Goal: Communication & Community: Answer question/provide support

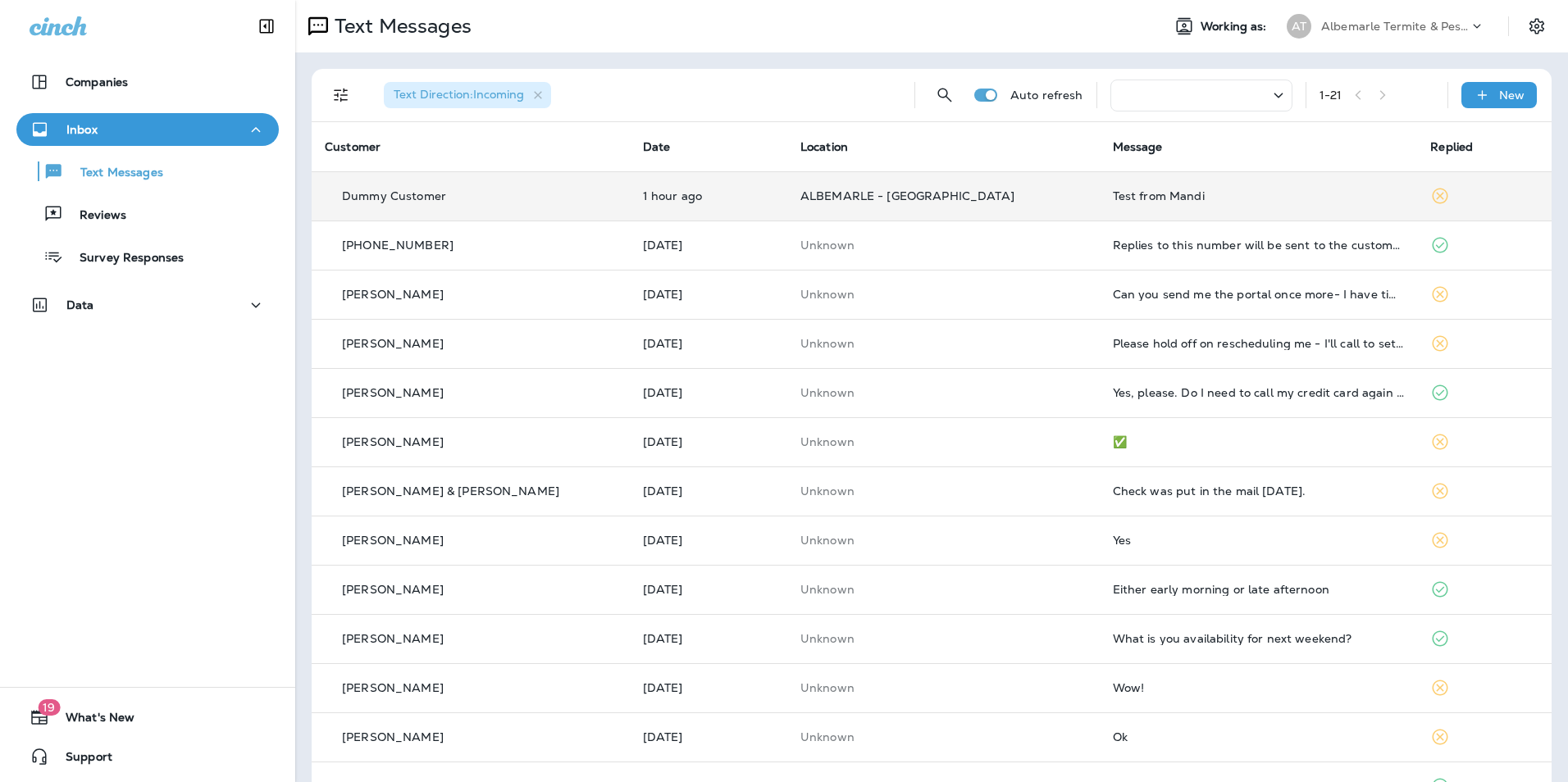
click at [1015, 188] on td "ALBEMARLE - [GEOGRAPHIC_DATA]" at bounding box center [943, 196] width 312 height 49
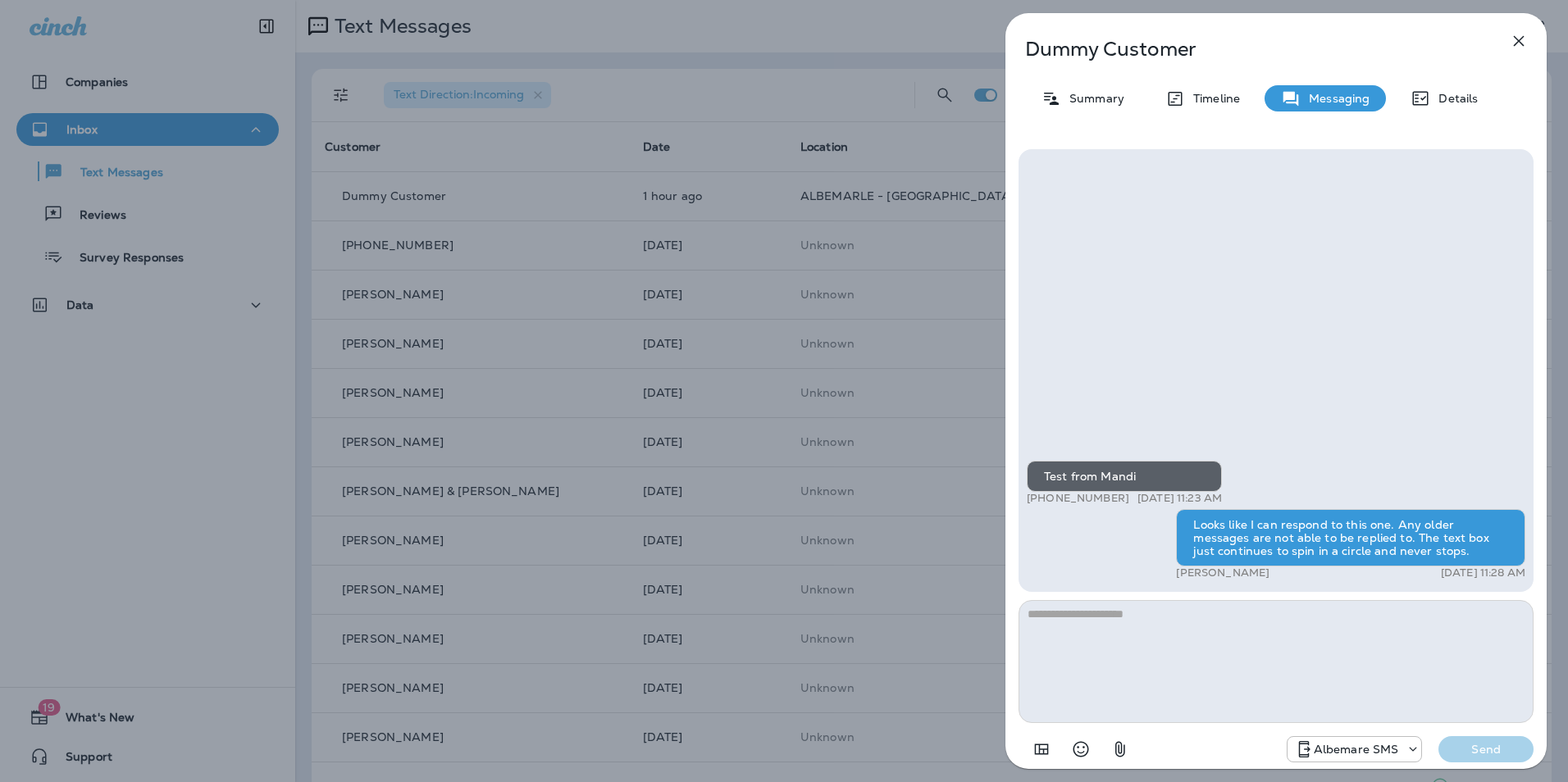
click at [1518, 38] on icon "button" at bounding box center [1519, 40] width 19 height 19
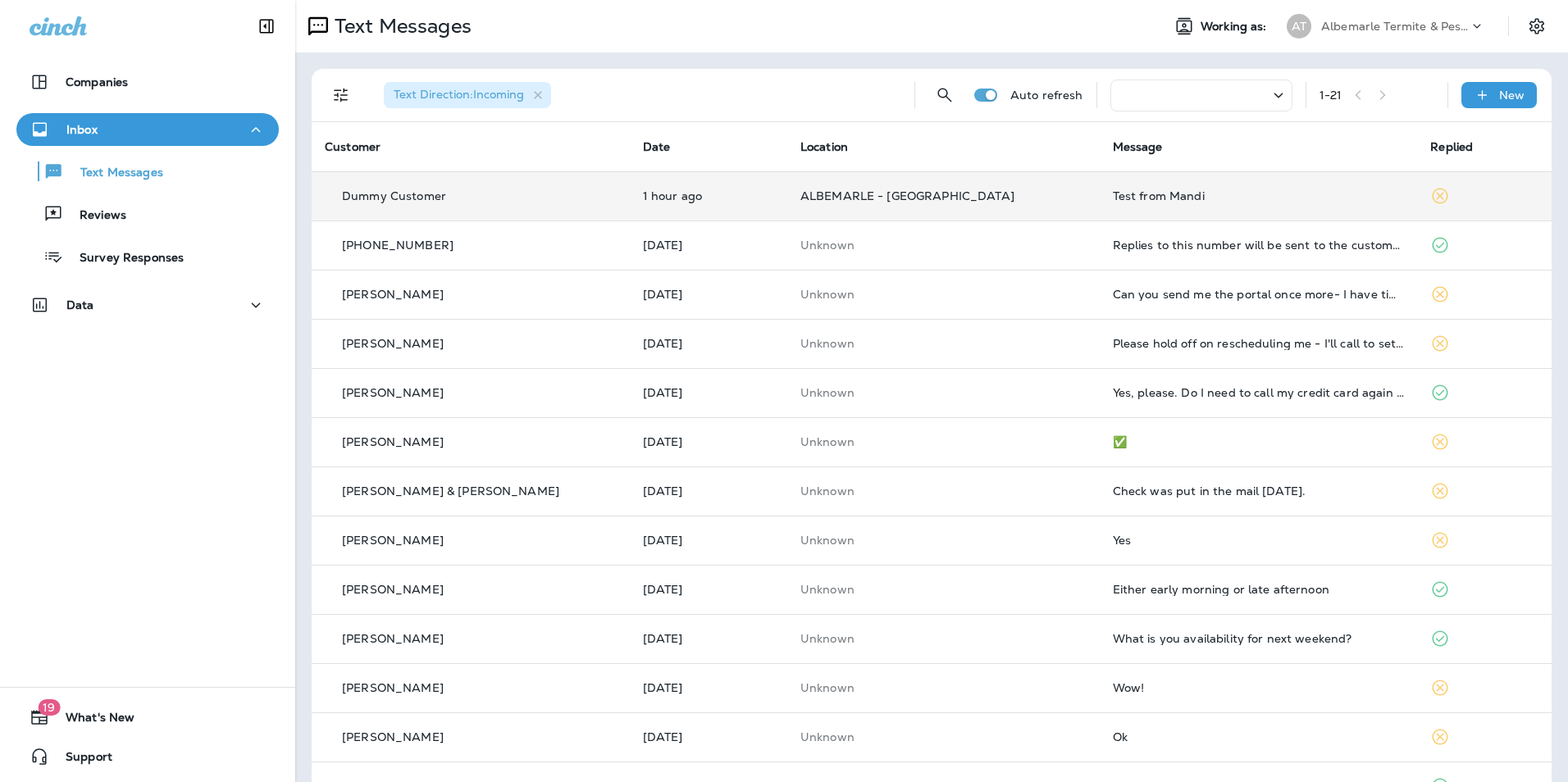
click at [876, 182] on td "ALBEMARLE - [GEOGRAPHIC_DATA]" at bounding box center [943, 196] width 312 height 49
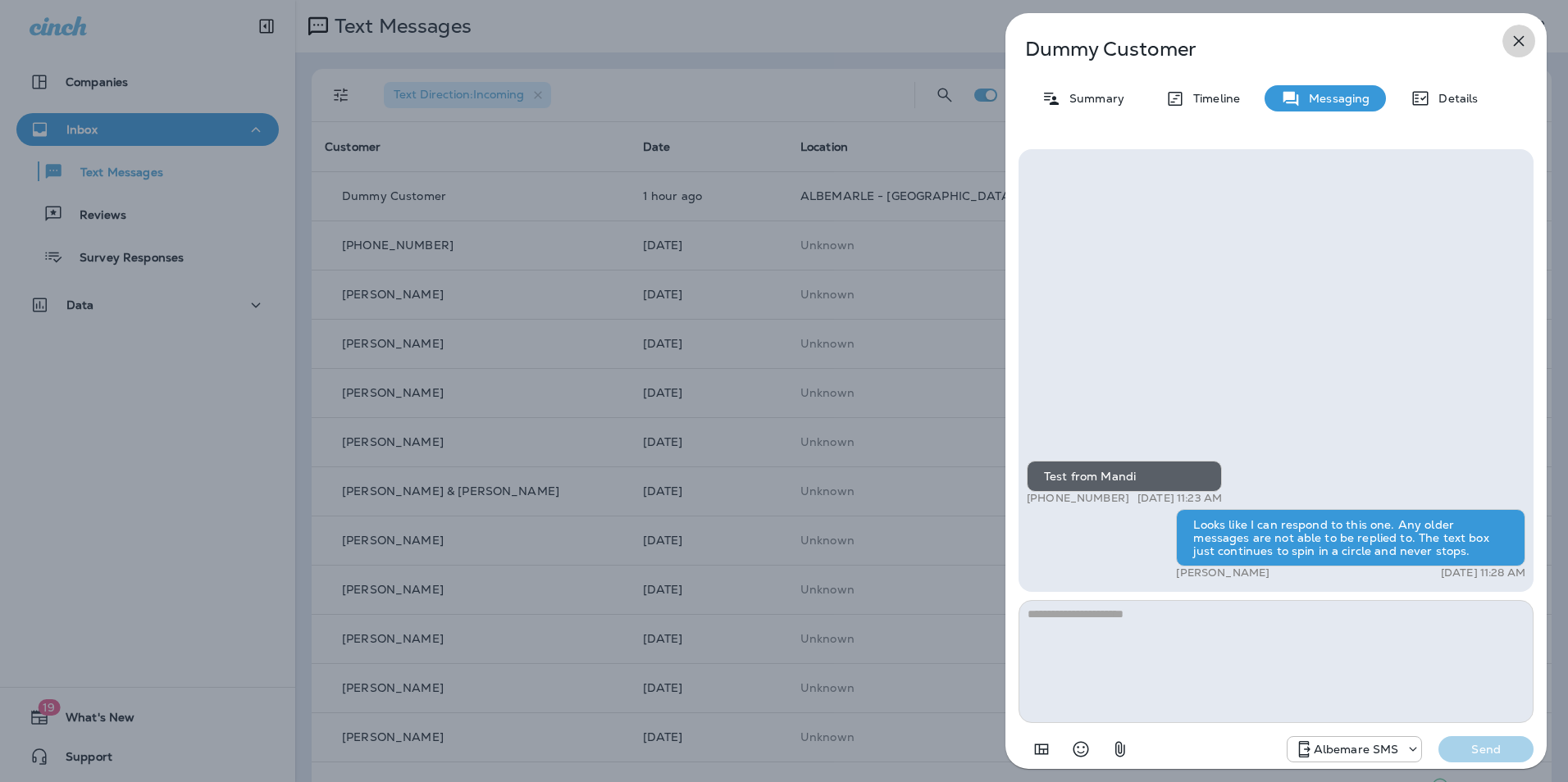
click at [1523, 40] on icon "button" at bounding box center [1519, 40] width 19 height 19
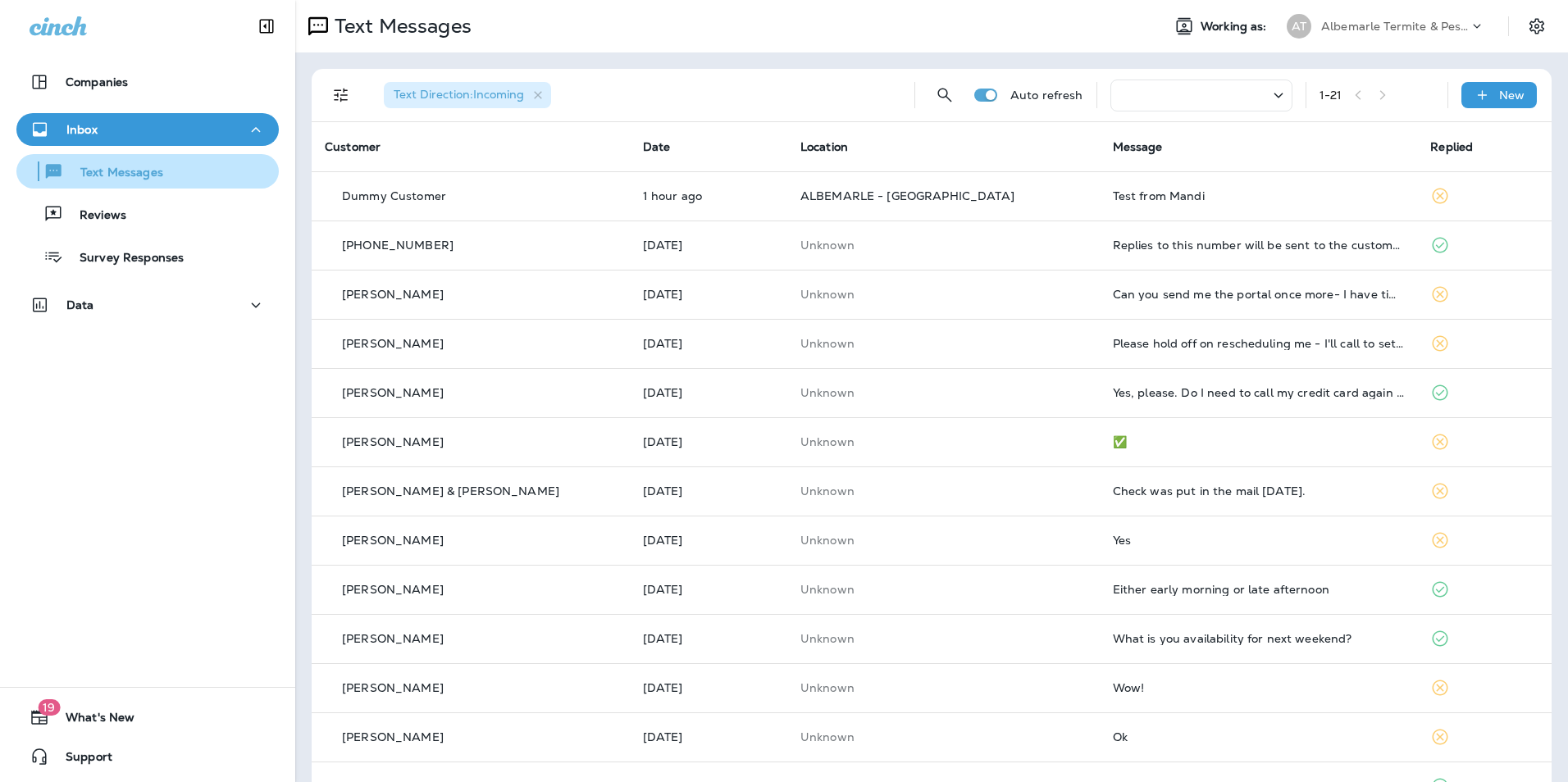
click at [113, 171] on p "Text Messages" at bounding box center [114, 173] width 99 height 16
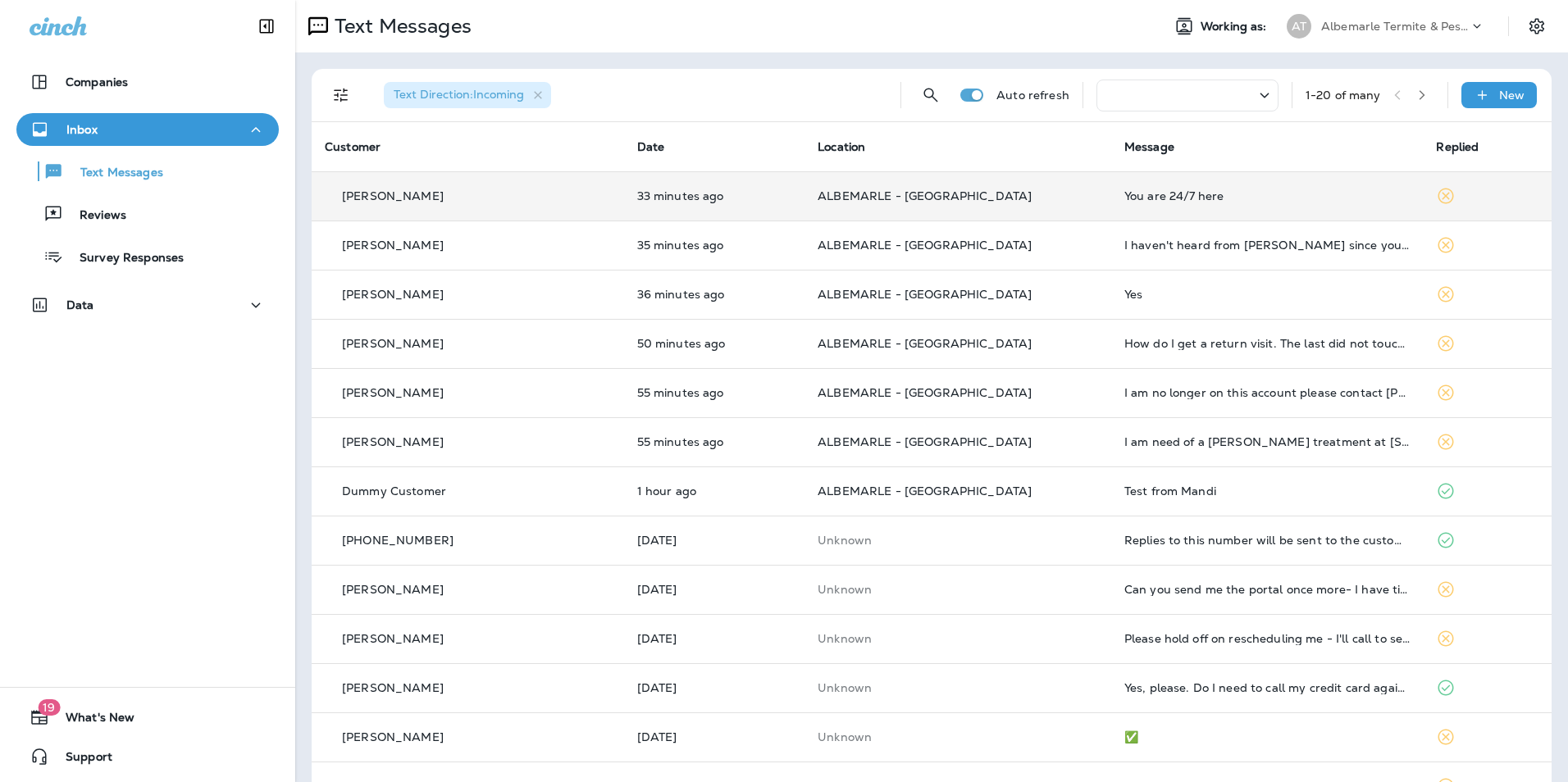
click at [422, 200] on div "[PERSON_NAME]" at bounding box center [467, 196] width 286 height 18
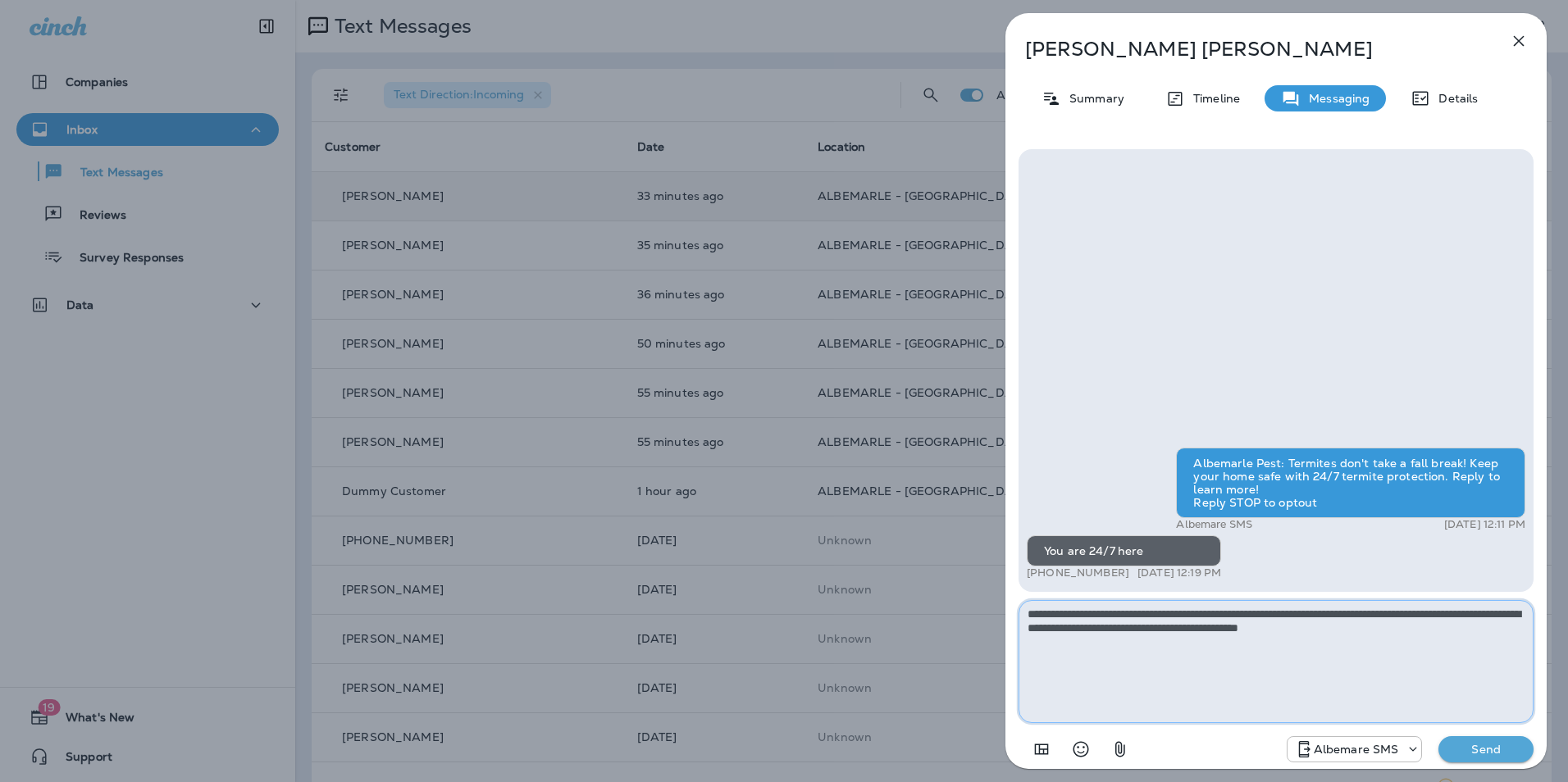
type textarea "**********"
click at [1496, 750] on p "Send" at bounding box center [1486, 749] width 69 height 15
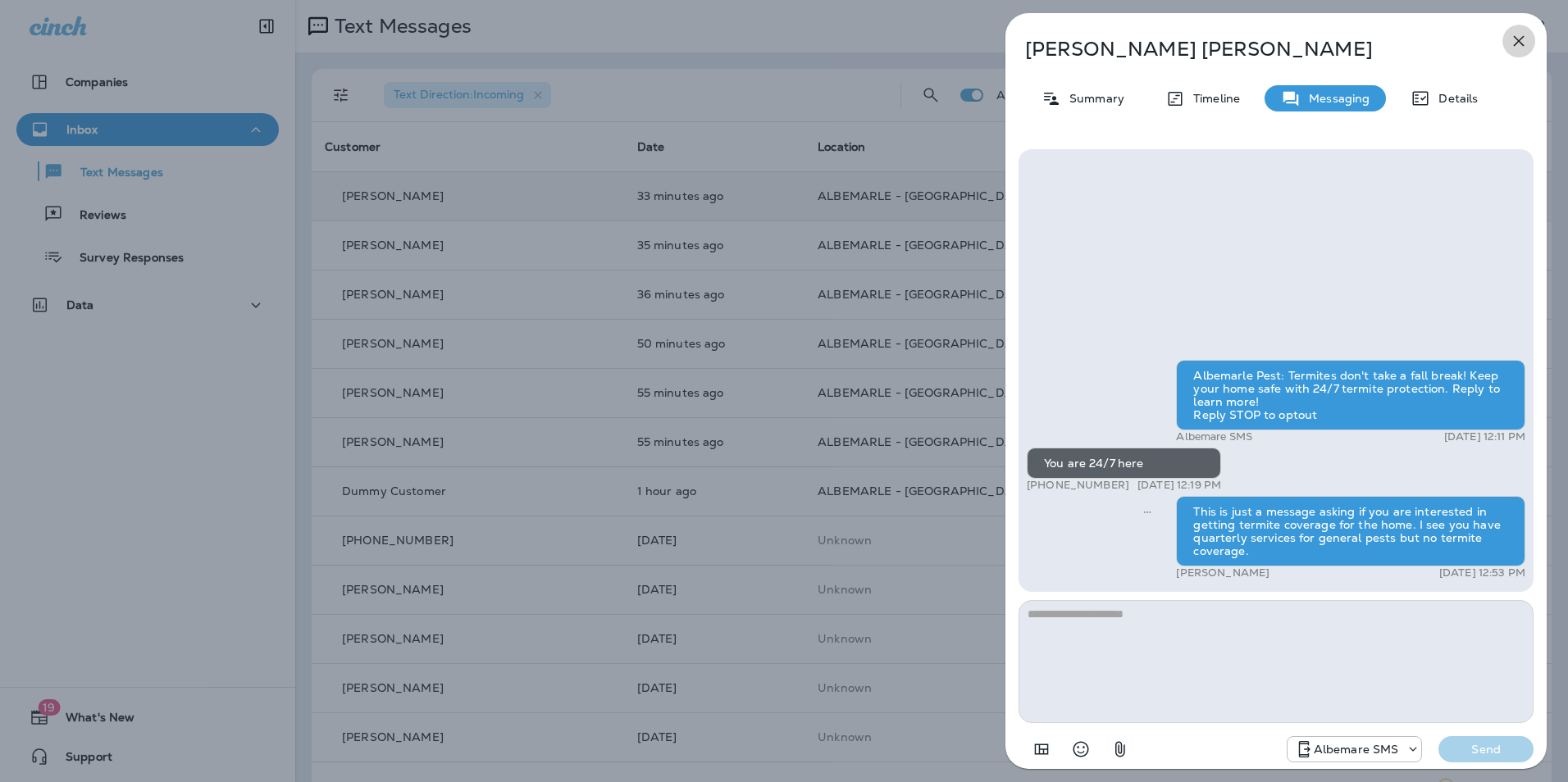
click at [1520, 39] on icon "button" at bounding box center [1519, 40] width 19 height 19
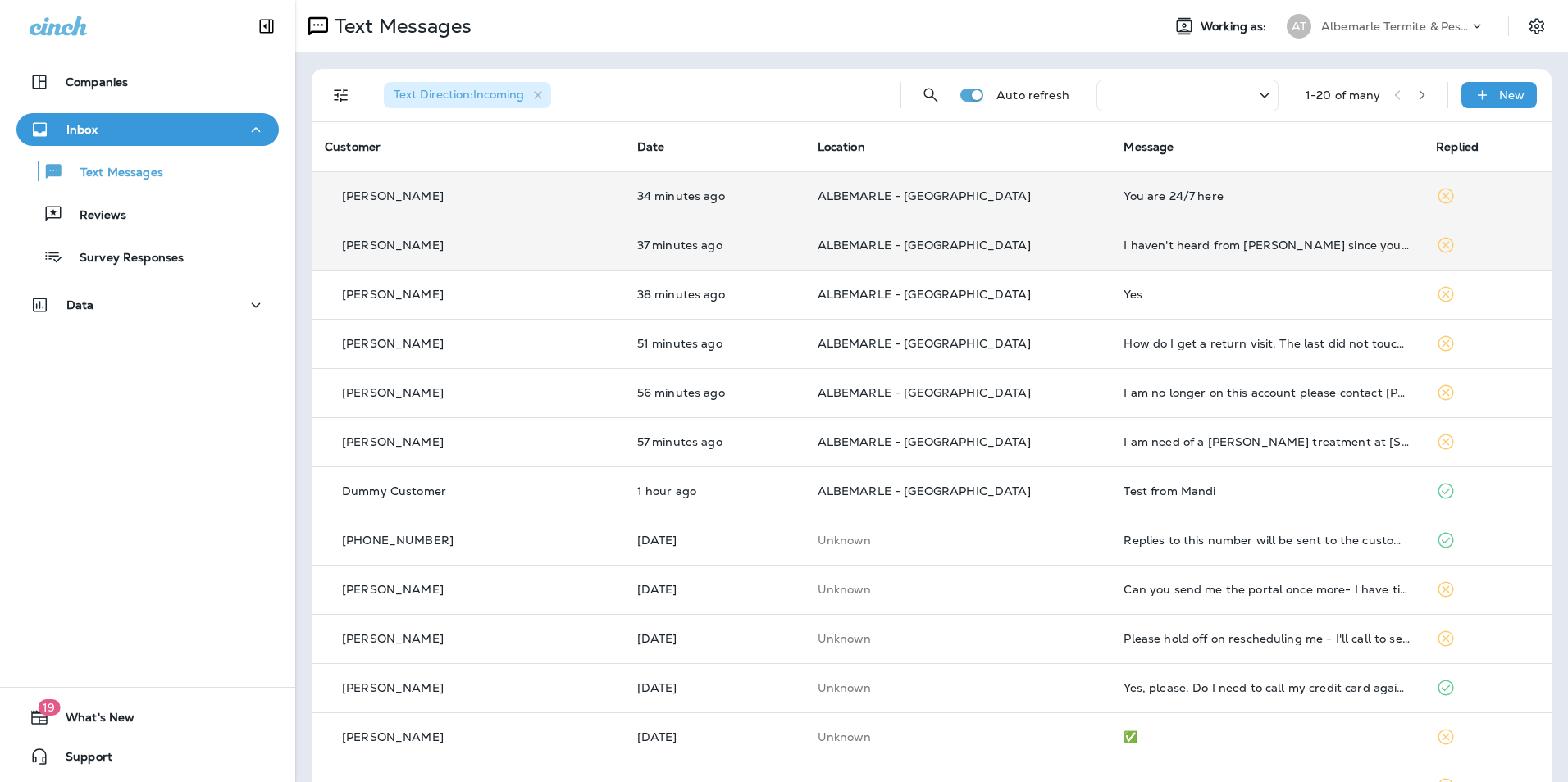
click at [1054, 245] on td "ALBEMARLE - [GEOGRAPHIC_DATA]" at bounding box center [958, 245] width 307 height 49
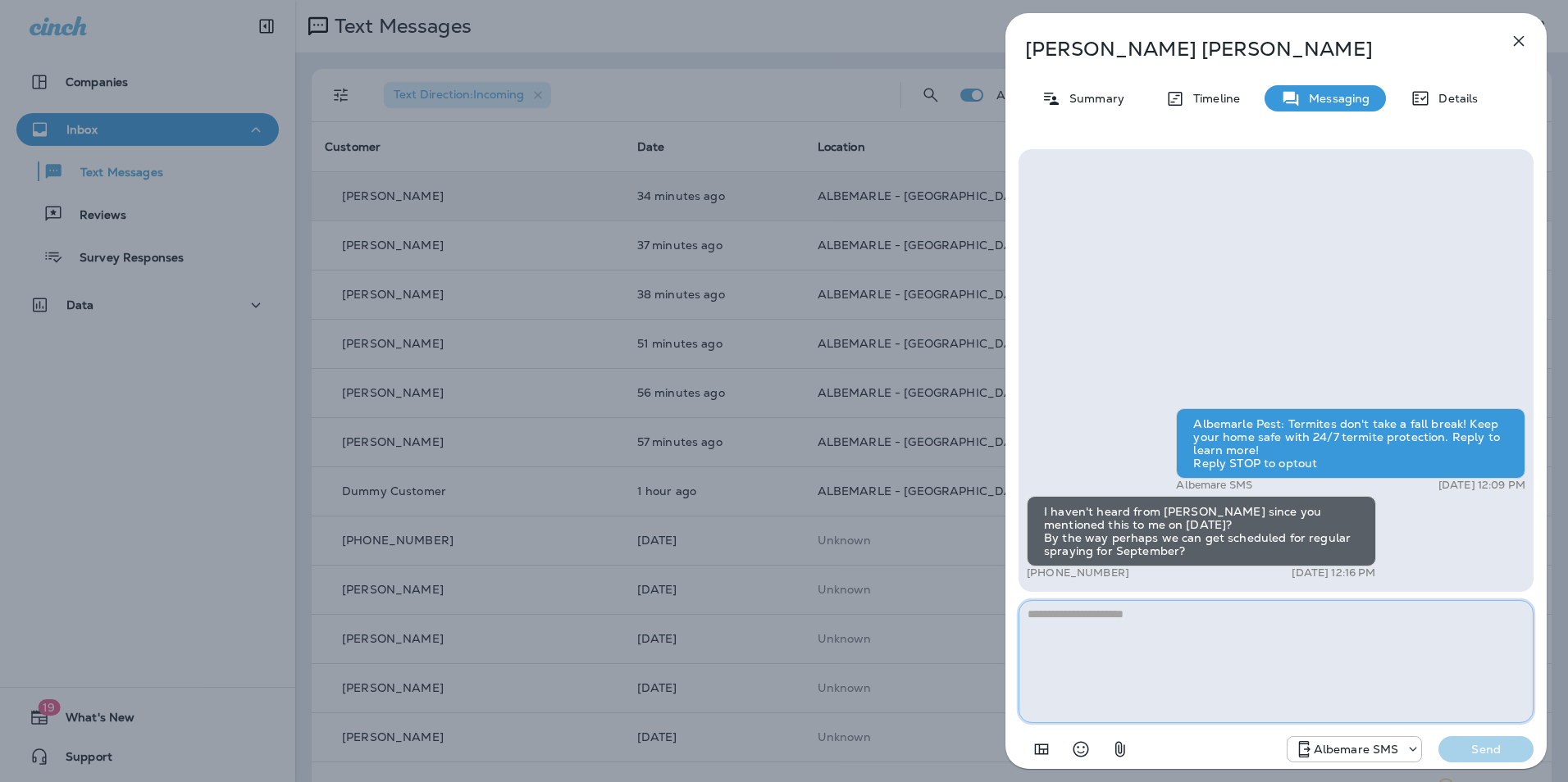
click at [1132, 622] on textarea at bounding box center [1276, 661] width 515 height 123
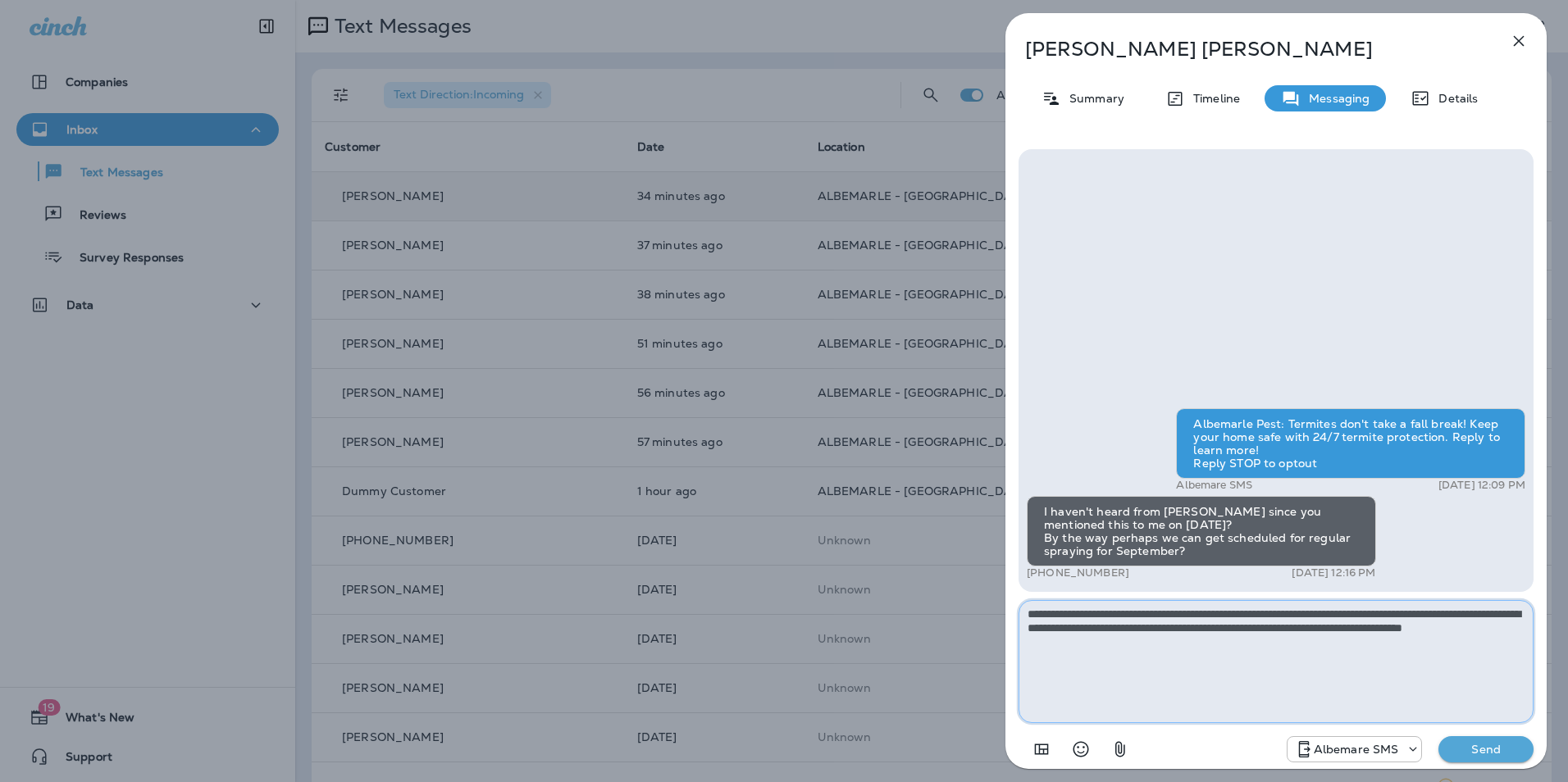
type textarea "**********"
click at [1482, 750] on p "Send" at bounding box center [1486, 749] width 69 height 15
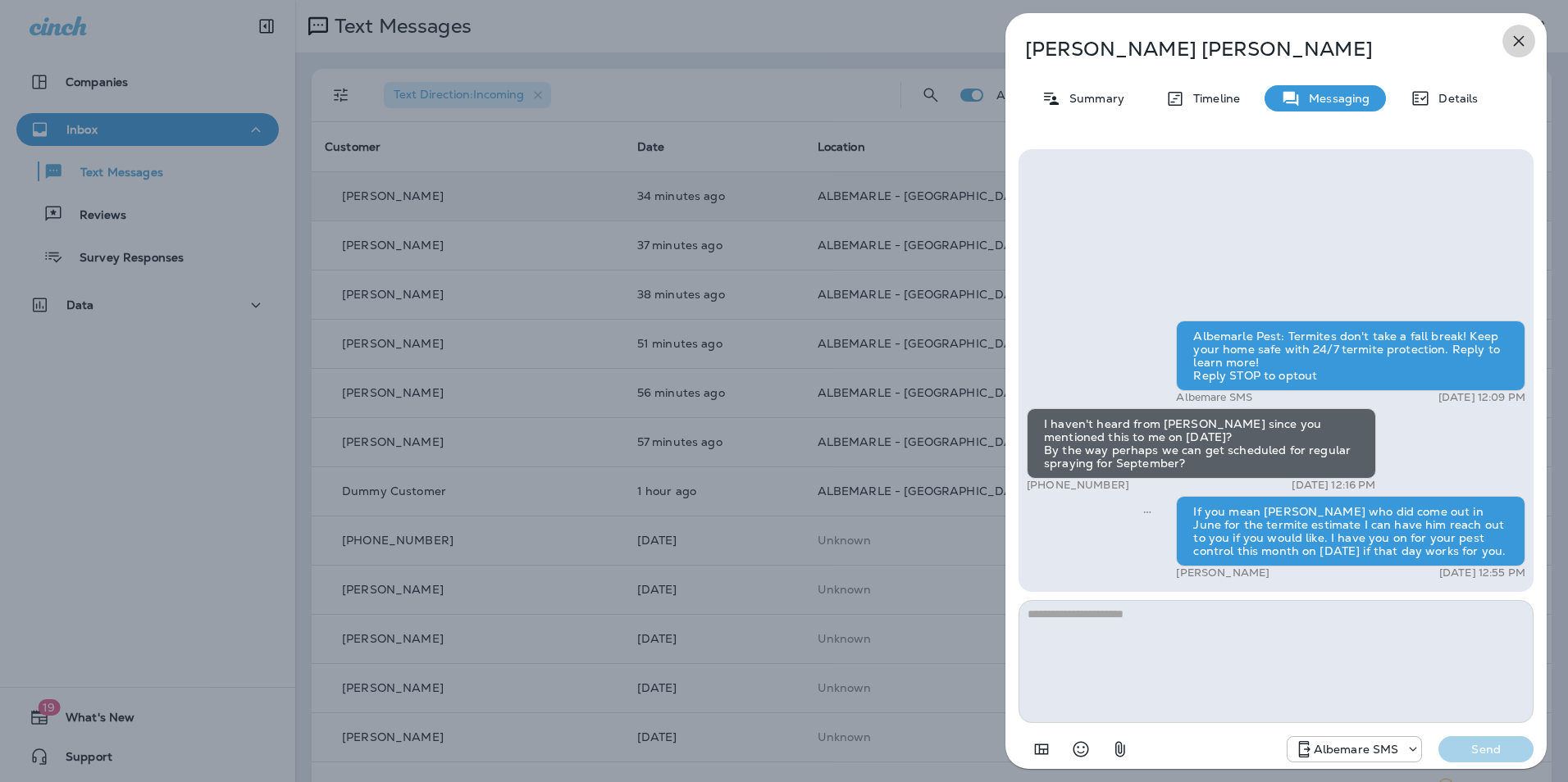
click at [1520, 43] on icon "button" at bounding box center [1519, 40] width 19 height 19
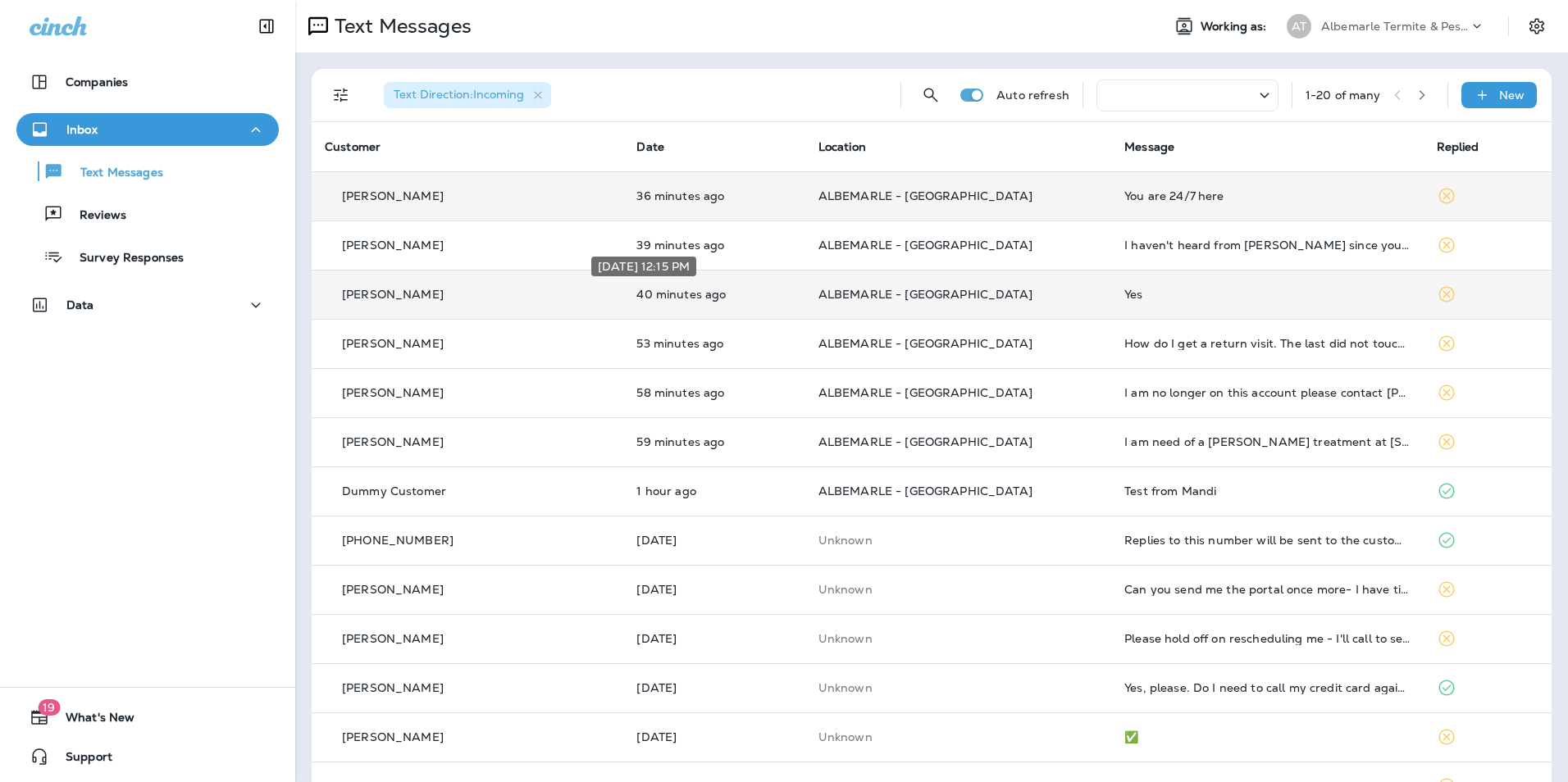
click at [715, 298] on p "40 minutes ago" at bounding box center [714, 294] width 155 height 13
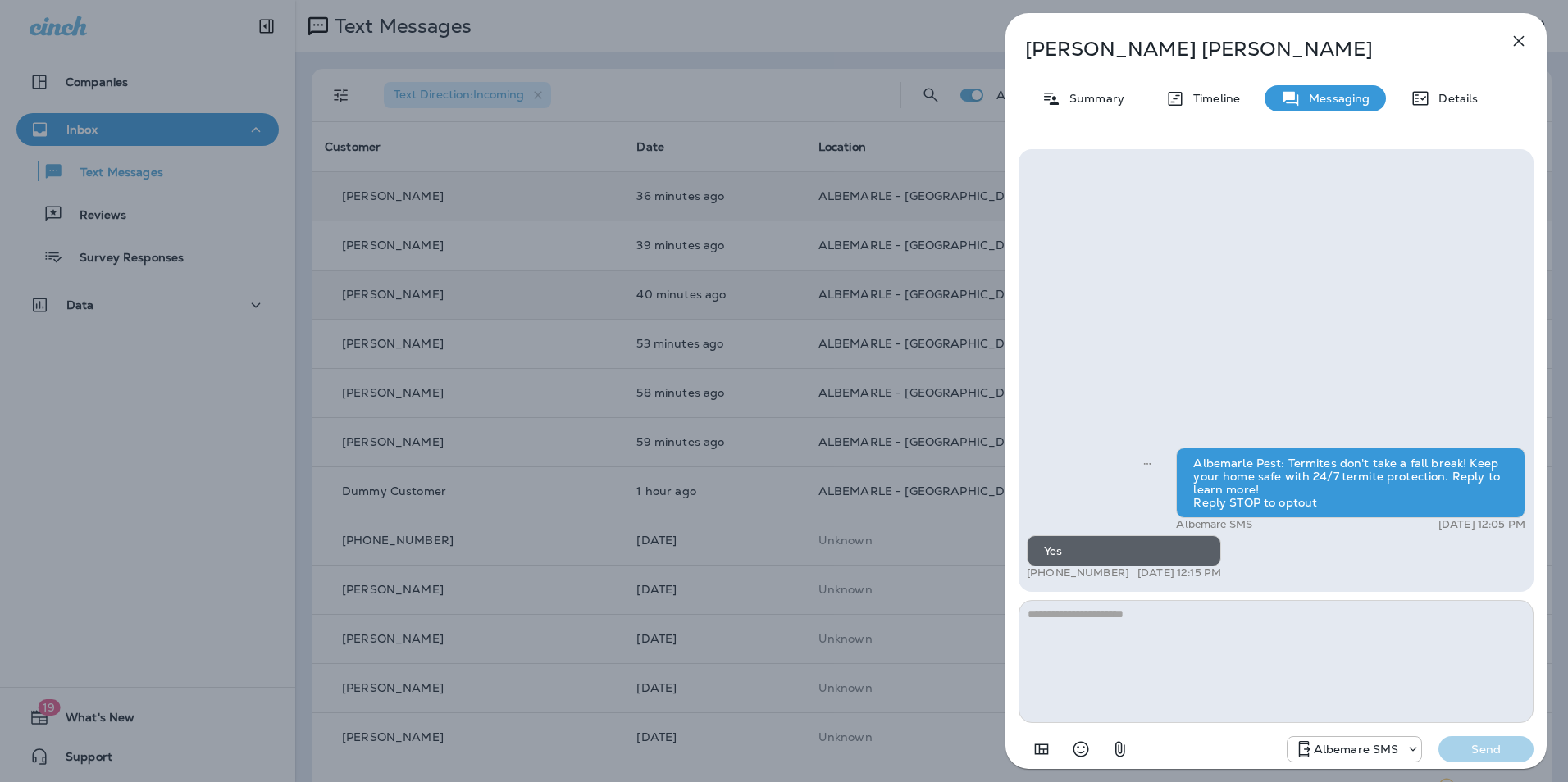
click at [1247, 618] on textarea at bounding box center [1276, 661] width 515 height 123
type textarea "**********"
click at [1482, 746] on p "Send" at bounding box center [1486, 749] width 69 height 15
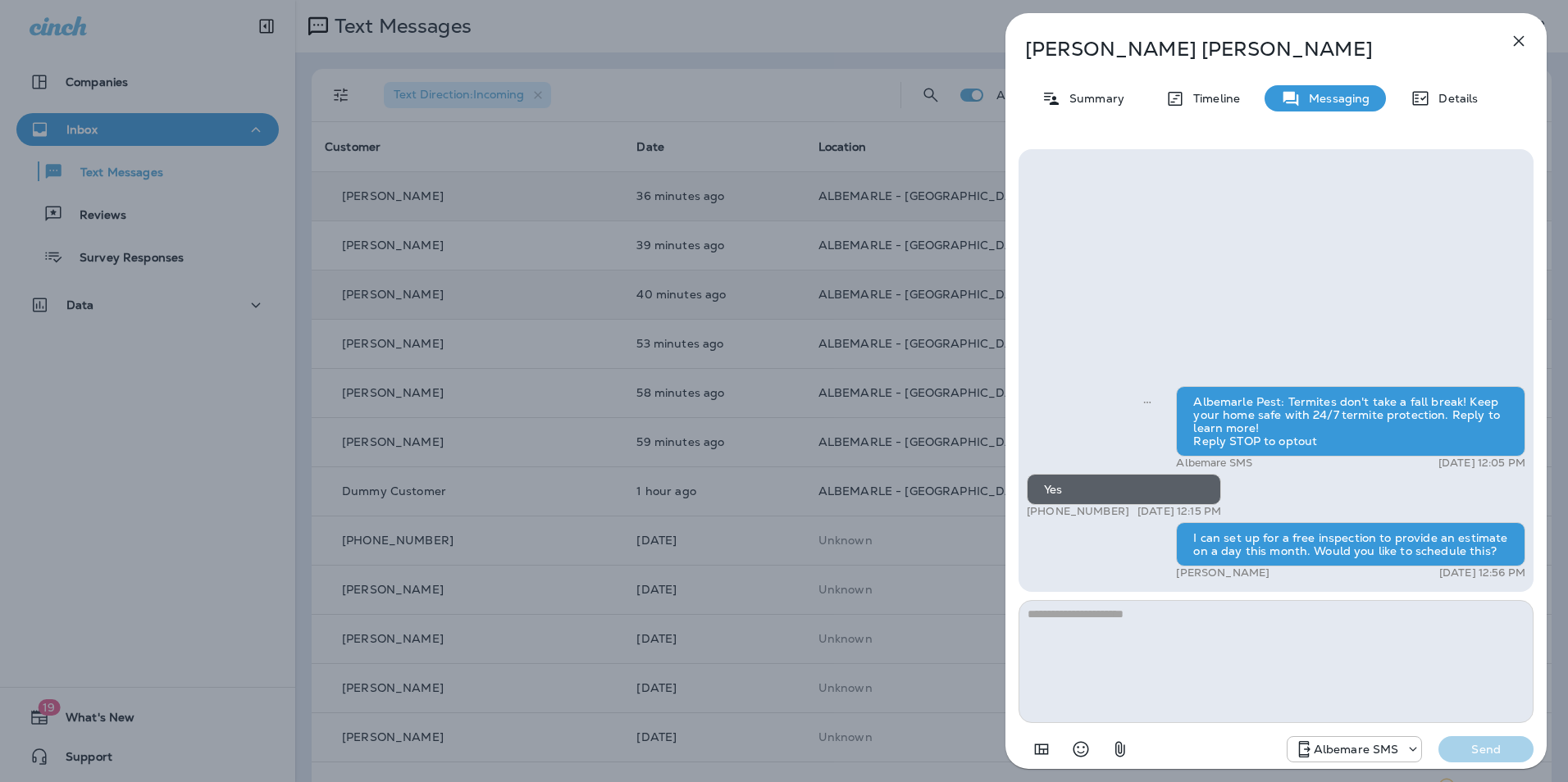
click at [1520, 38] on icon "button" at bounding box center [1519, 40] width 19 height 19
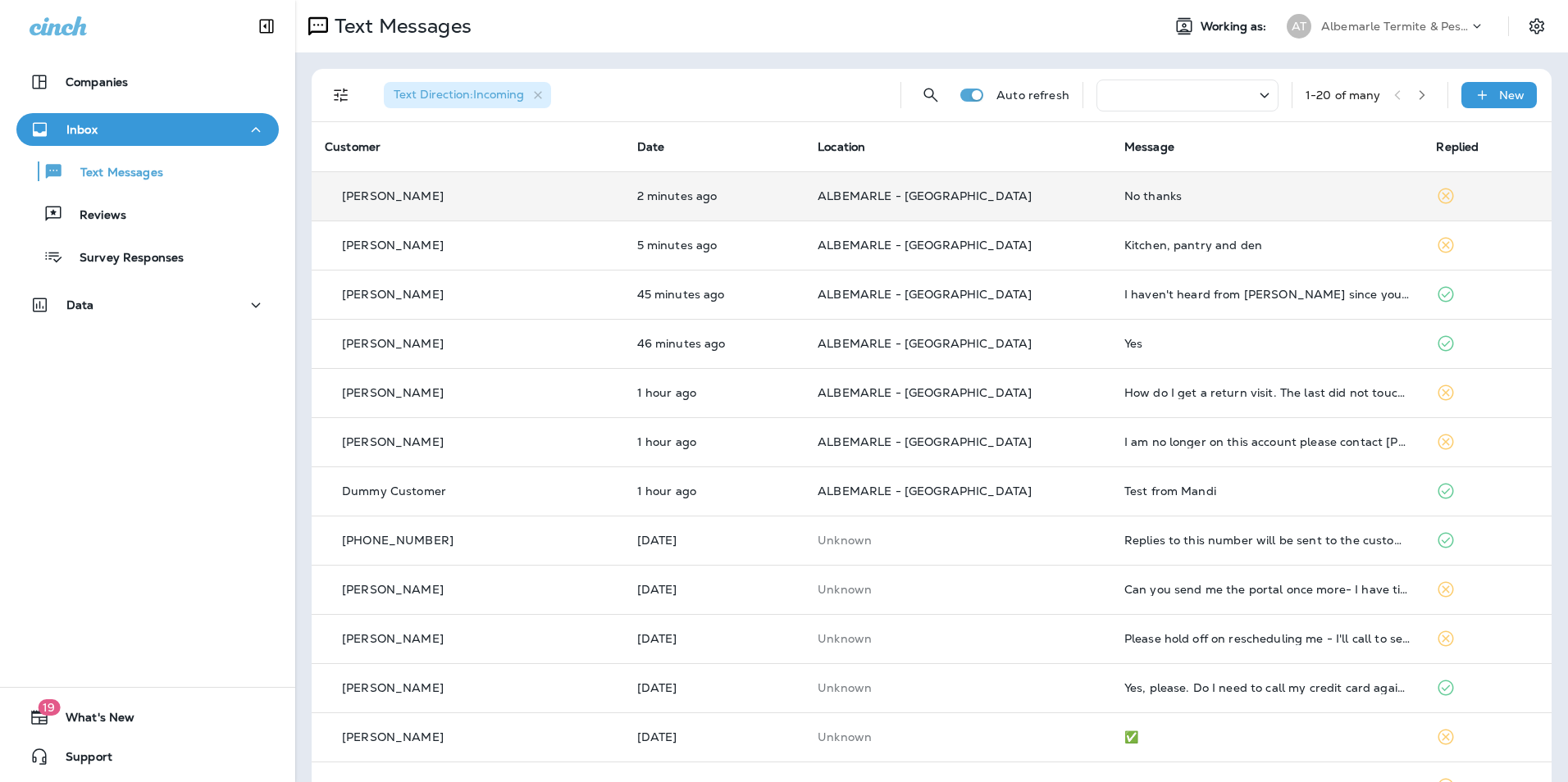
click at [624, 184] on td "2 minutes ago" at bounding box center [714, 196] width 181 height 49
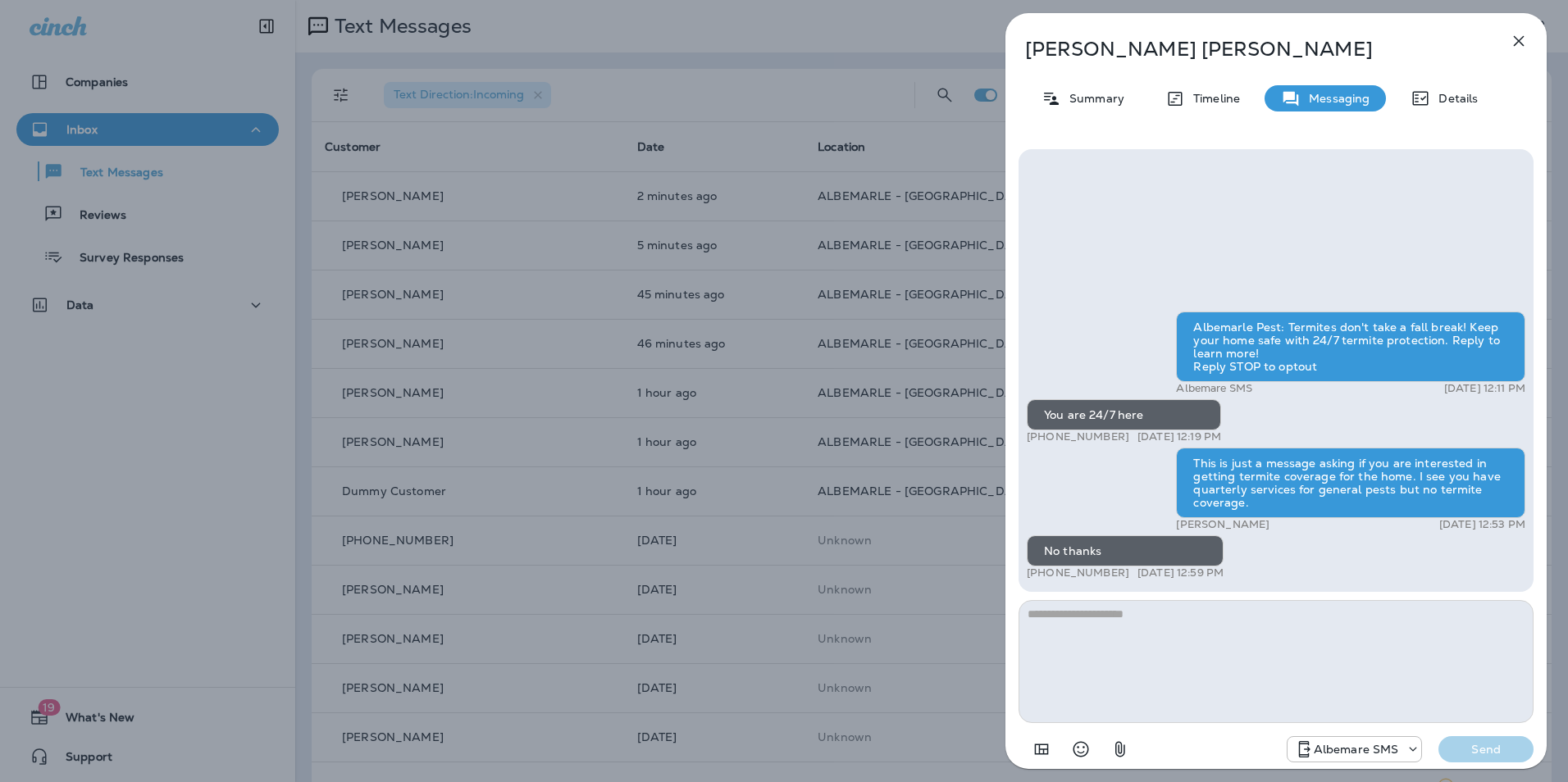
click at [1145, 678] on textarea at bounding box center [1276, 661] width 515 height 123
type textarea "**********"
click at [1491, 747] on p "Send" at bounding box center [1486, 749] width 69 height 15
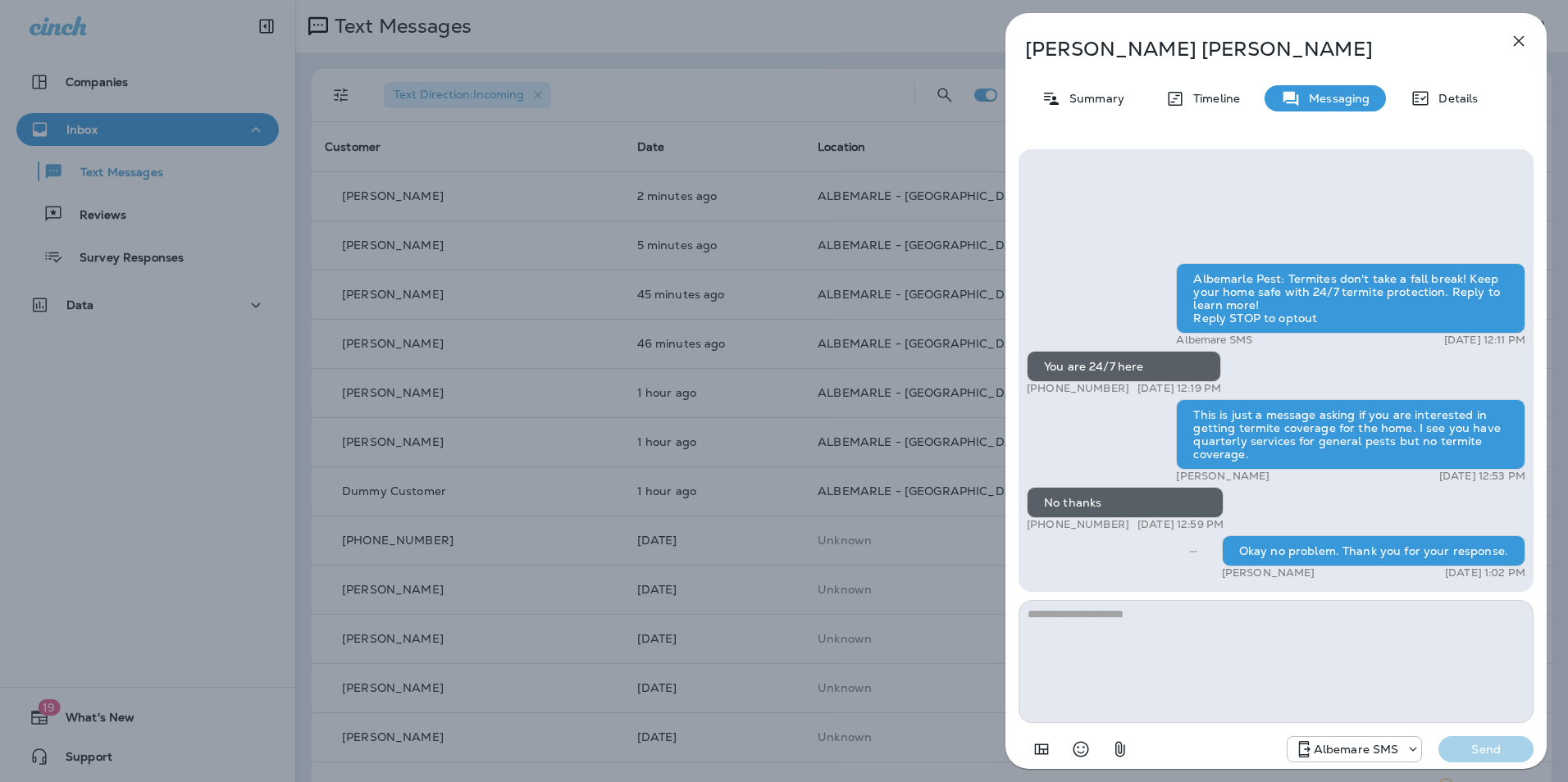
click at [1522, 40] on icon "button" at bounding box center [1519, 40] width 19 height 19
